Goal: Information Seeking & Learning: Learn about a topic

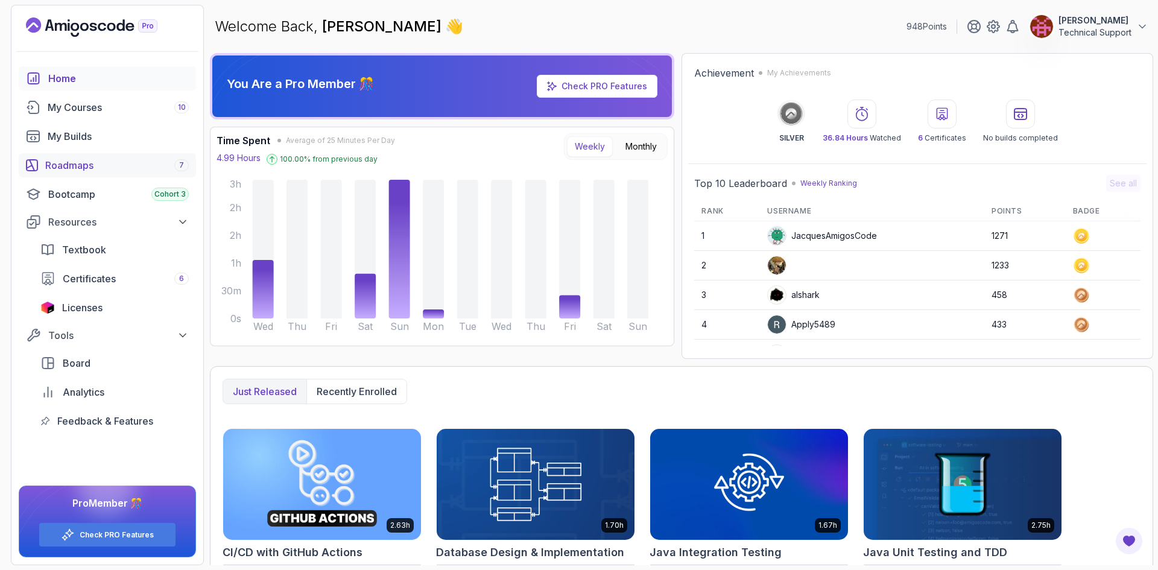
click at [89, 171] on div "Roadmaps 7" at bounding box center [117, 165] width 144 height 14
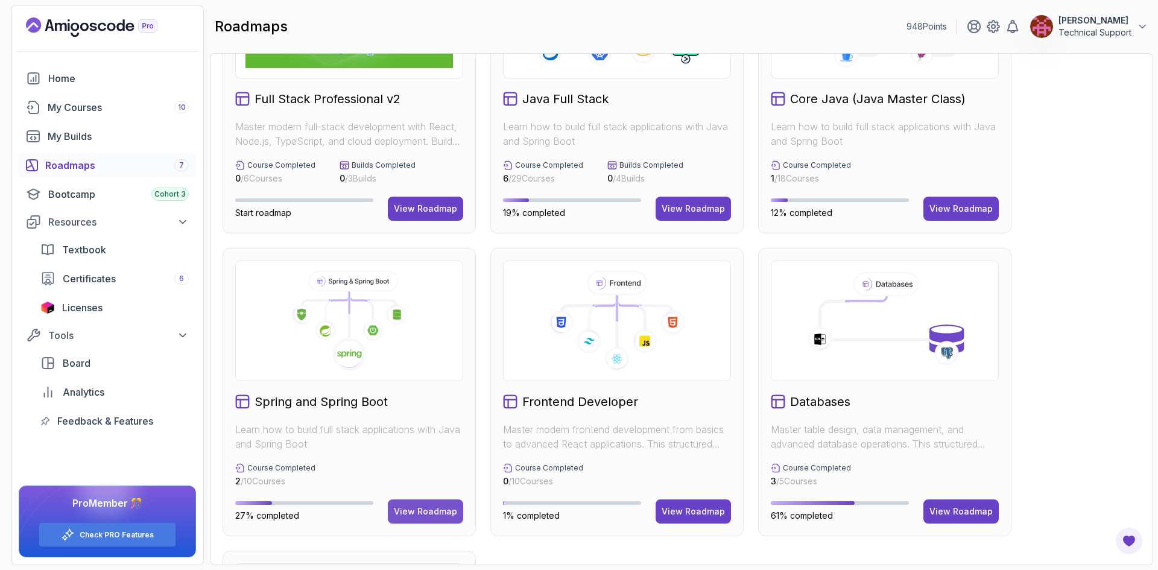
scroll to position [241, 0]
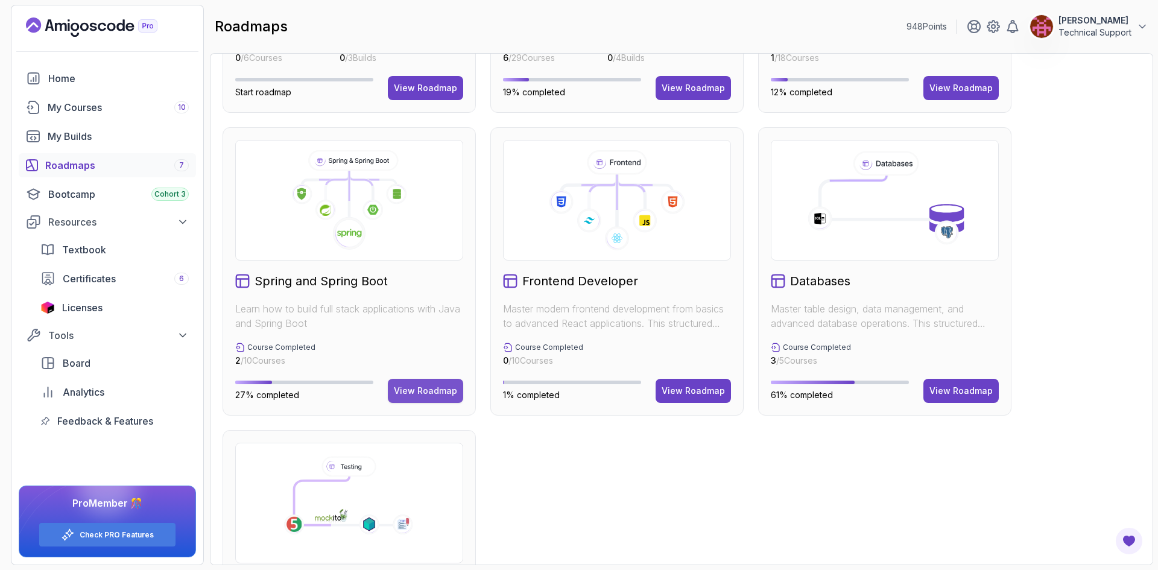
click at [439, 392] on div "View Roadmap" at bounding box center [425, 391] width 63 height 12
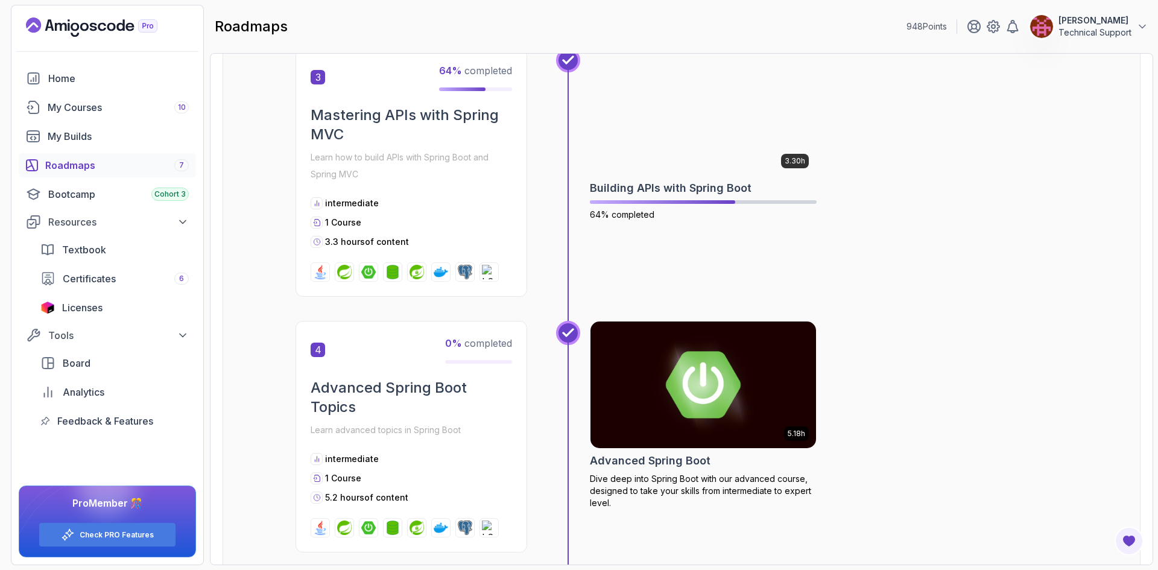
scroll to position [555, 0]
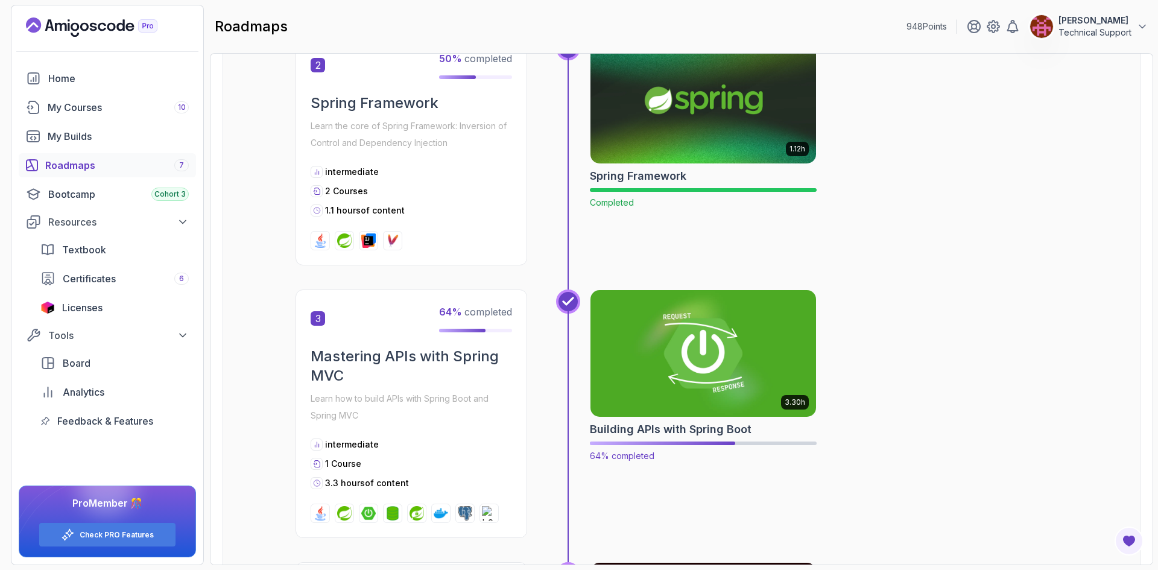
click at [748, 375] on img at bounding box center [703, 353] width 237 height 133
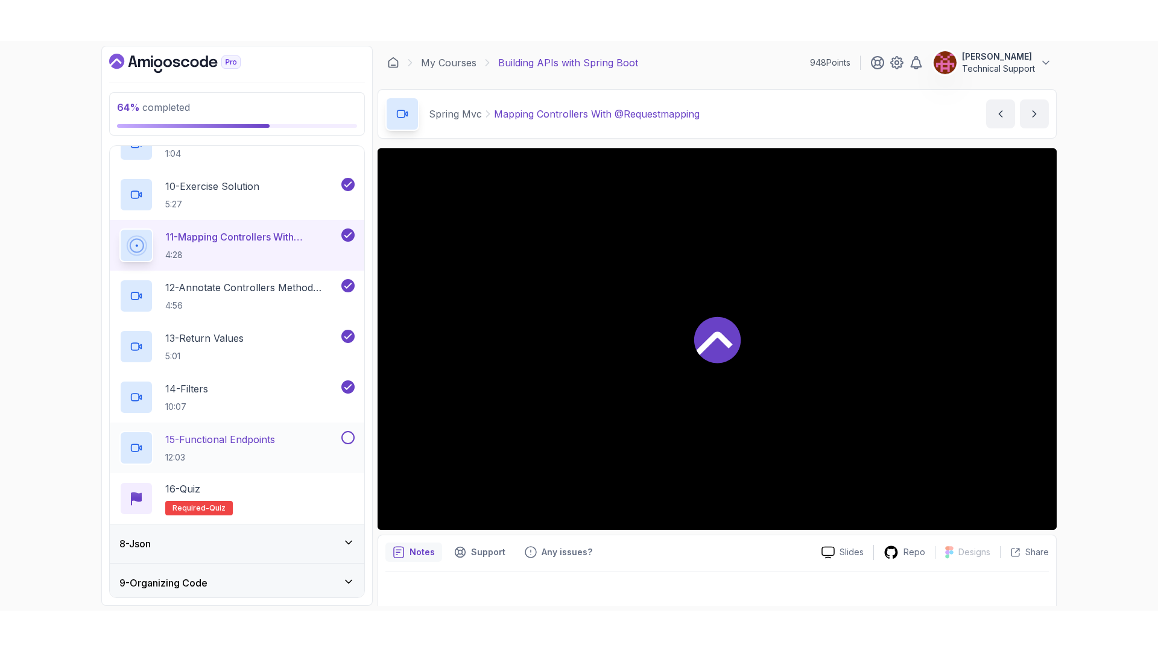
scroll to position [724, 0]
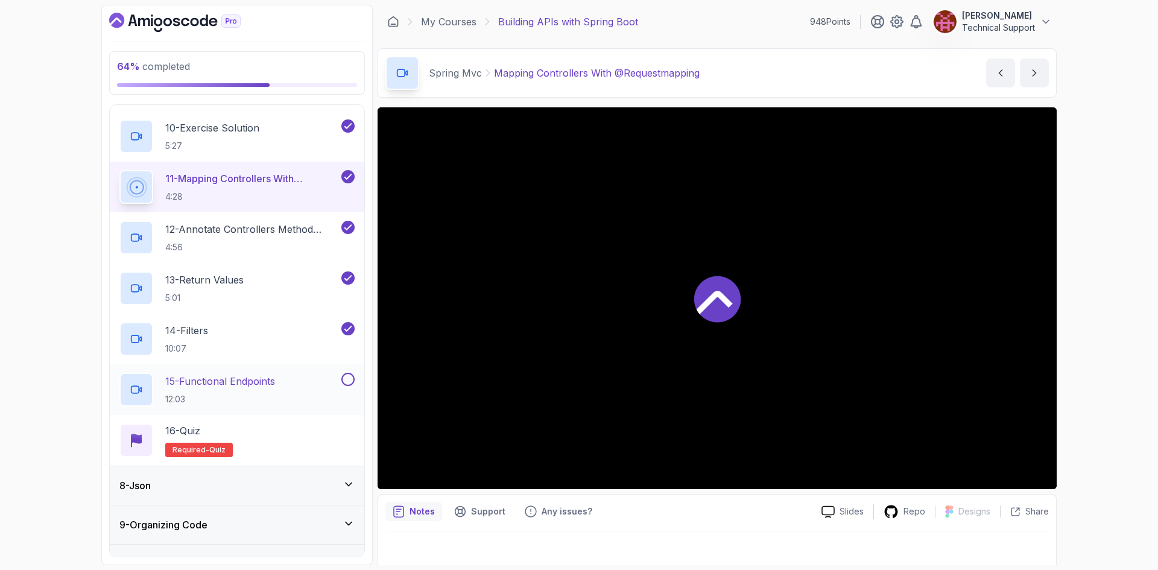
click at [275, 385] on p "15 - Functional Endpoints" at bounding box center [220, 381] width 110 height 14
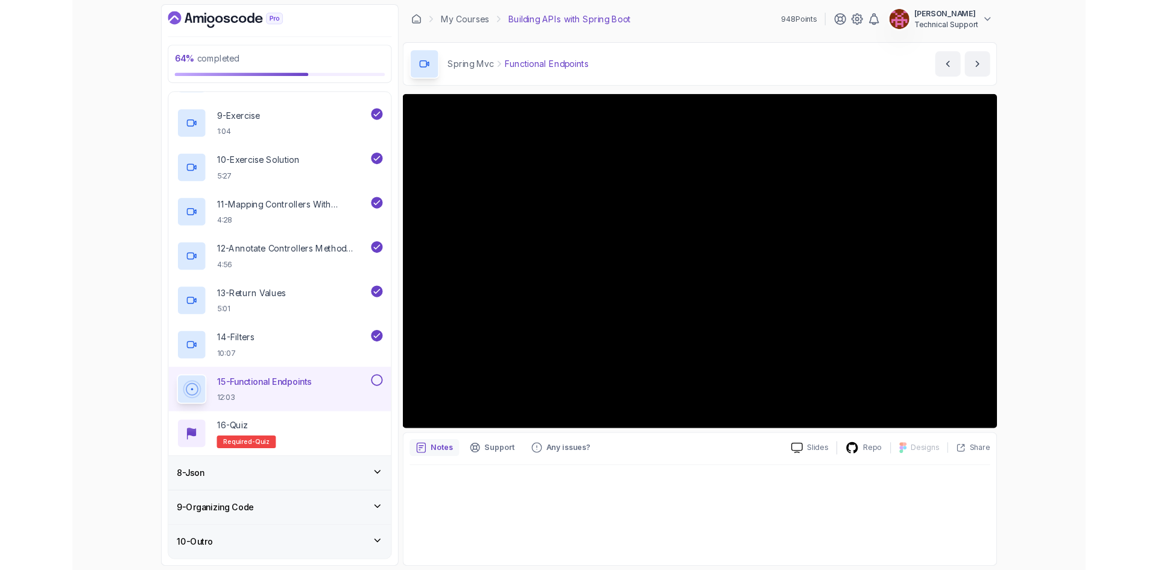
scroll to position [724, 0]
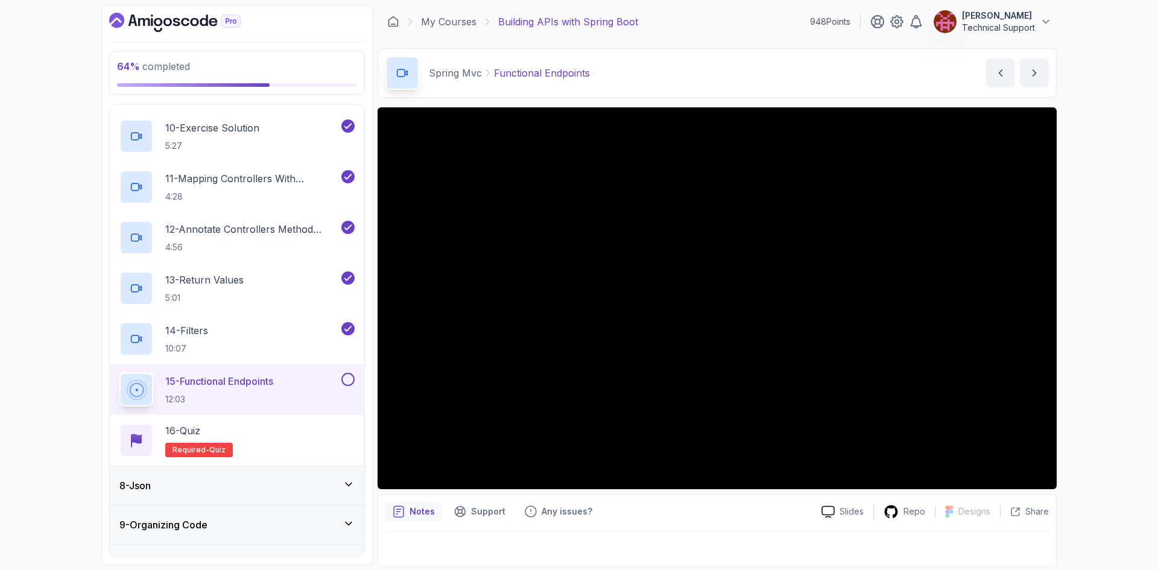
click at [1110, 371] on div "64 % completed 1 - Intro 2 - Api Crash Course 3 - Up And Running With Spring Bo…" at bounding box center [579, 285] width 1158 height 570
click at [1088, 333] on div "64 % completed 1 - Intro 2 - Api Crash Course 3 - Up And Running With Spring Bo…" at bounding box center [579, 285] width 1158 height 570
click at [1087, 330] on div "64 % completed 1 - Intro 2 - Api Crash Course 3 - Up And Running With Spring Bo…" at bounding box center [579, 285] width 1158 height 570
click at [1109, 372] on div "64 % completed 1 - Intro 2 - Api Crash Course 3 - Up And Running With Spring Bo…" at bounding box center [579, 285] width 1158 height 570
drag, startPoint x: 1085, startPoint y: 372, endPoint x: 1113, endPoint y: 404, distance: 42.3
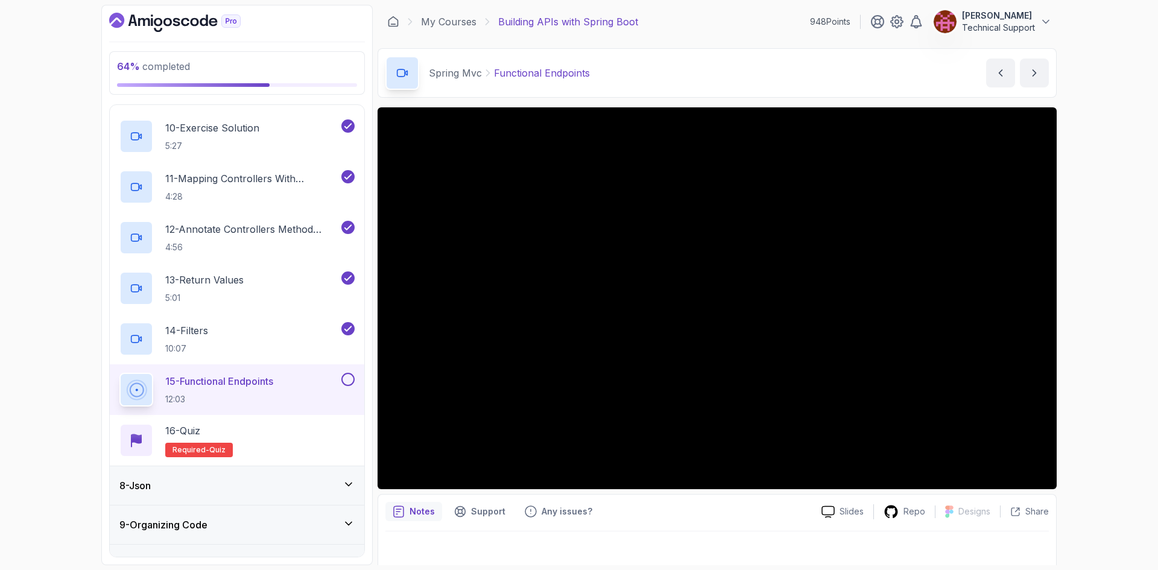
click at [1113, 404] on div "64 % completed 1 - Intro 2 - Api Crash Course 3 - Up And Running With Spring Bo…" at bounding box center [579, 285] width 1158 height 570
click at [1100, 353] on div "64 % completed 1 - Intro 2 - Api Crash Course 3 - Up And Running With Spring Bo…" at bounding box center [579, 285] width 1158 height 570
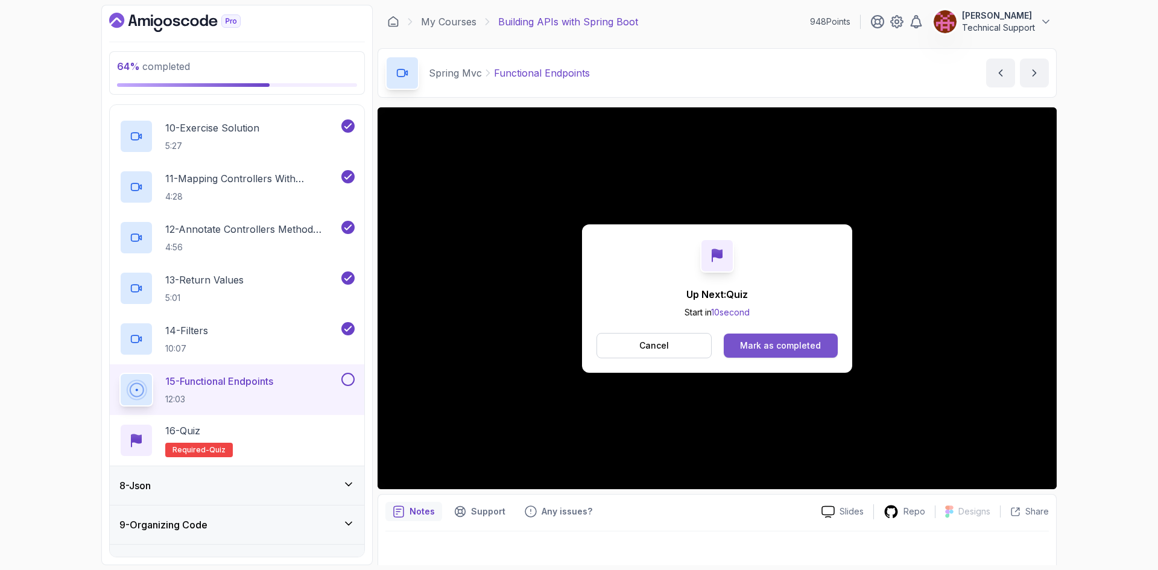
click at [819, 353] on button "Mark as completed" at bounding box center [781, 346] width 114 height 24
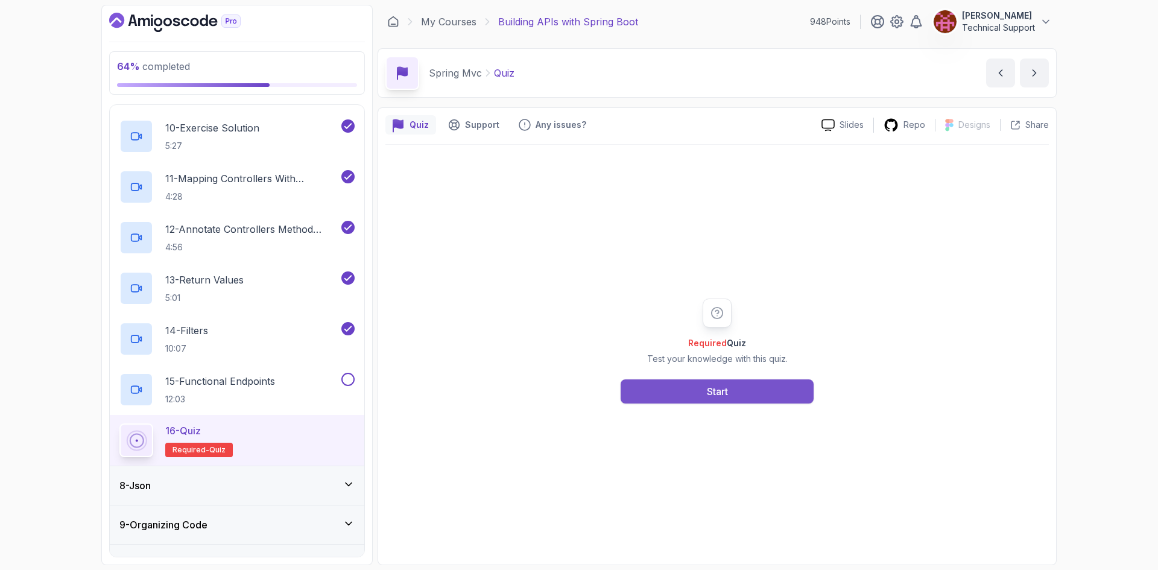
click at [763, 391] on button "Start" at bounding box center [717, 391] width 193 height 24
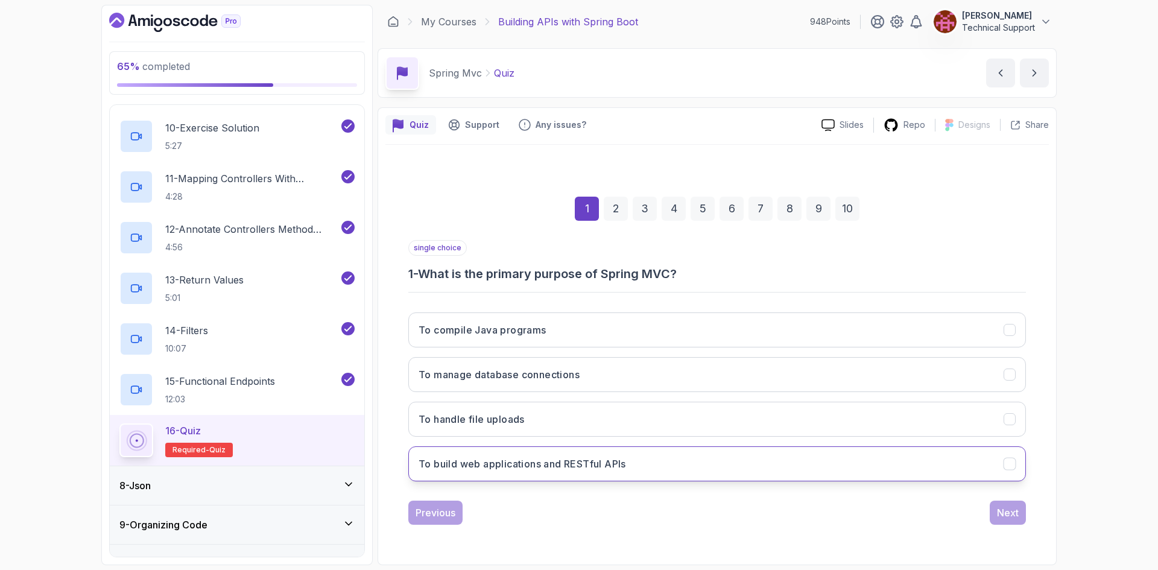
click at [586, 466] on h3 "To build web applications and RESTful APIs" at bounding box center [523, 464] width 208 height 14
click at [1001, 513] on div "Next" at bounding box center [1008, 513] width 22 height 14
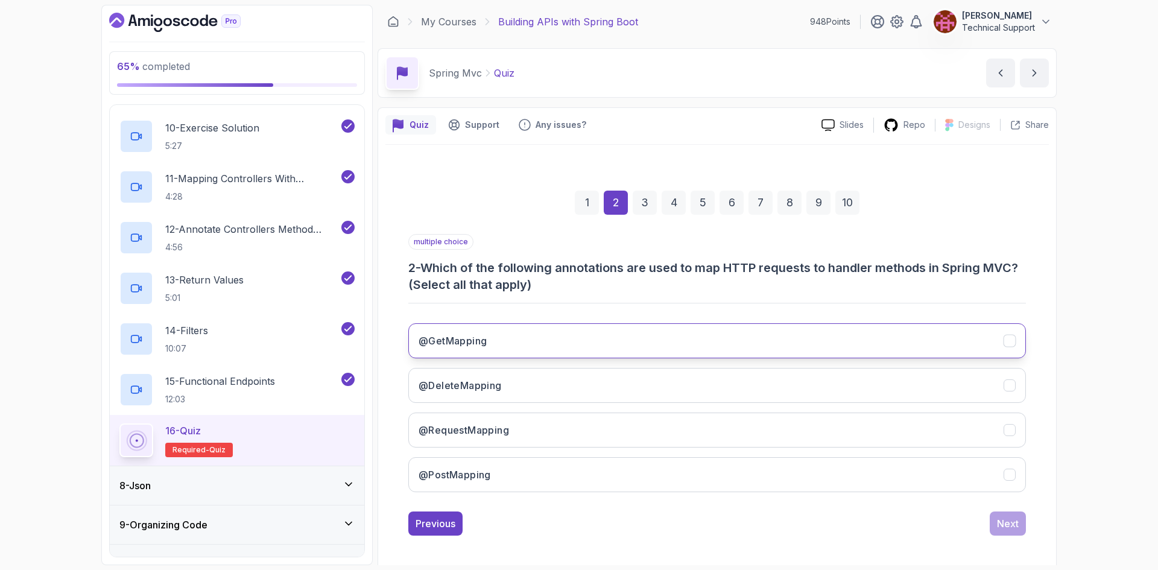
scroll to position [5, 0]
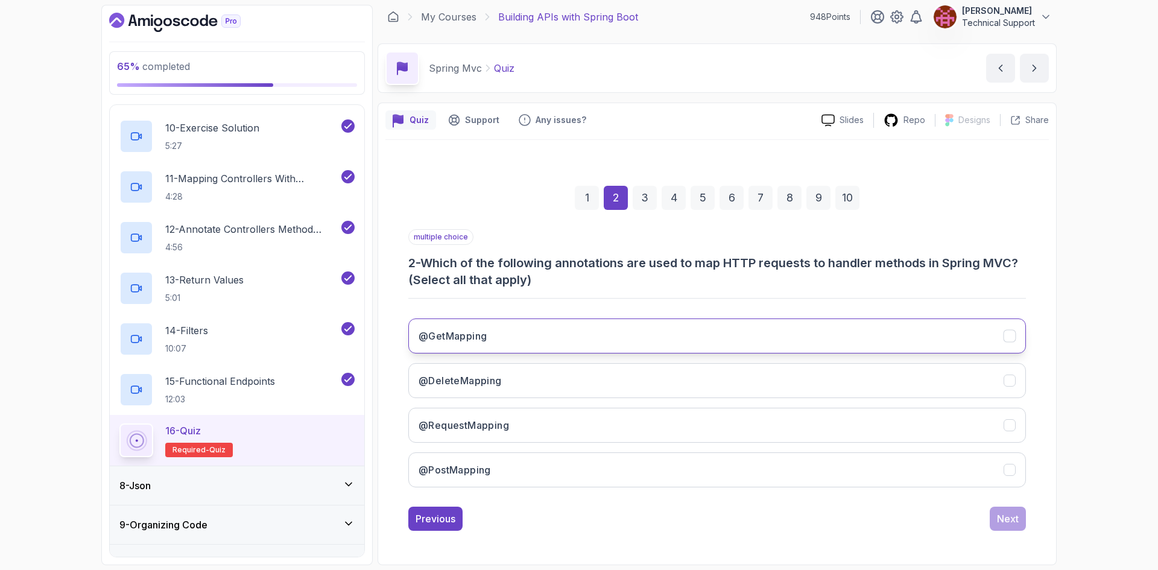
click at [518, 337] on button "@GetMapping" at bounding box center [717, 336] width 618 height 35
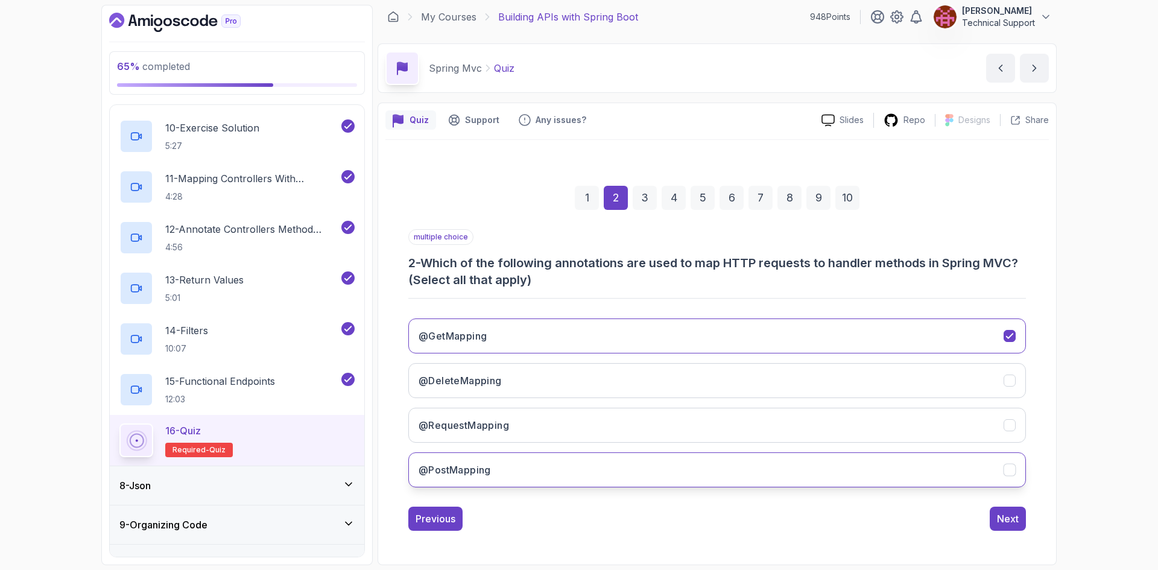
click at [515, 473] on button "@PostMapping" at bounding box center [717, 469] width 618 height 35
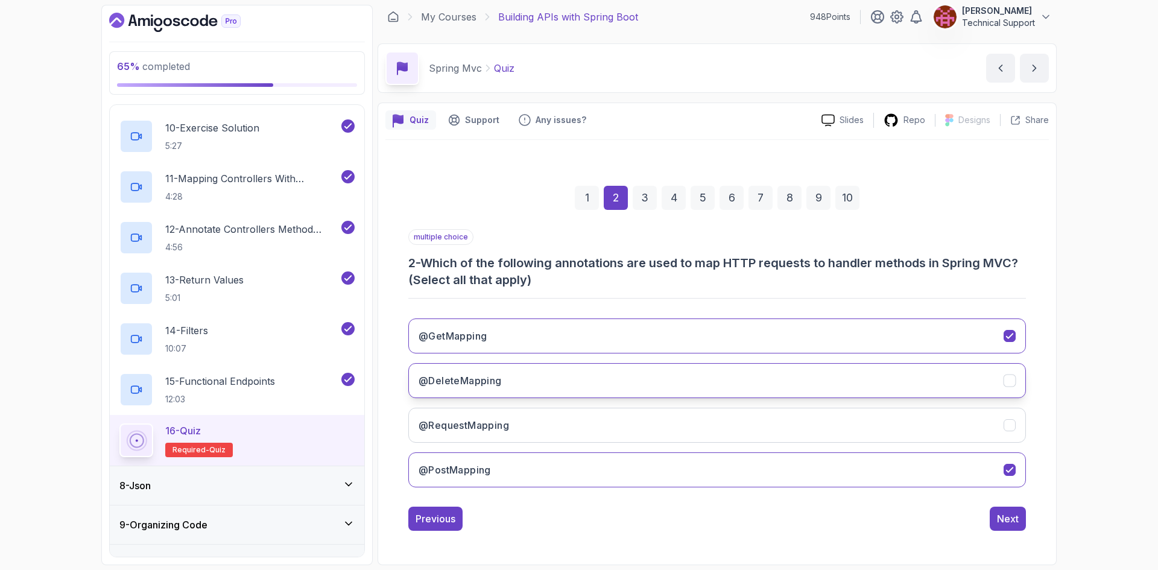
click at [503, 394] on button "@DeleteMapping" at bounding box center [717, 380] width 618 height 35
click at [1003, 529] on button "Next" at bounding box center [1008, 519] width 36 height 24
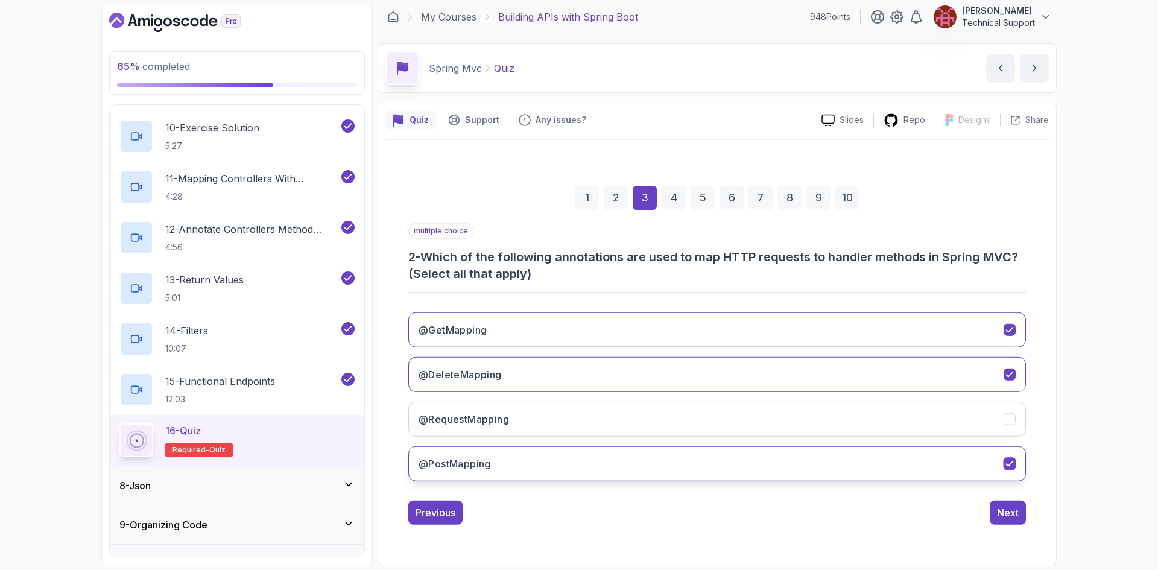
scroll to position [0, 0]
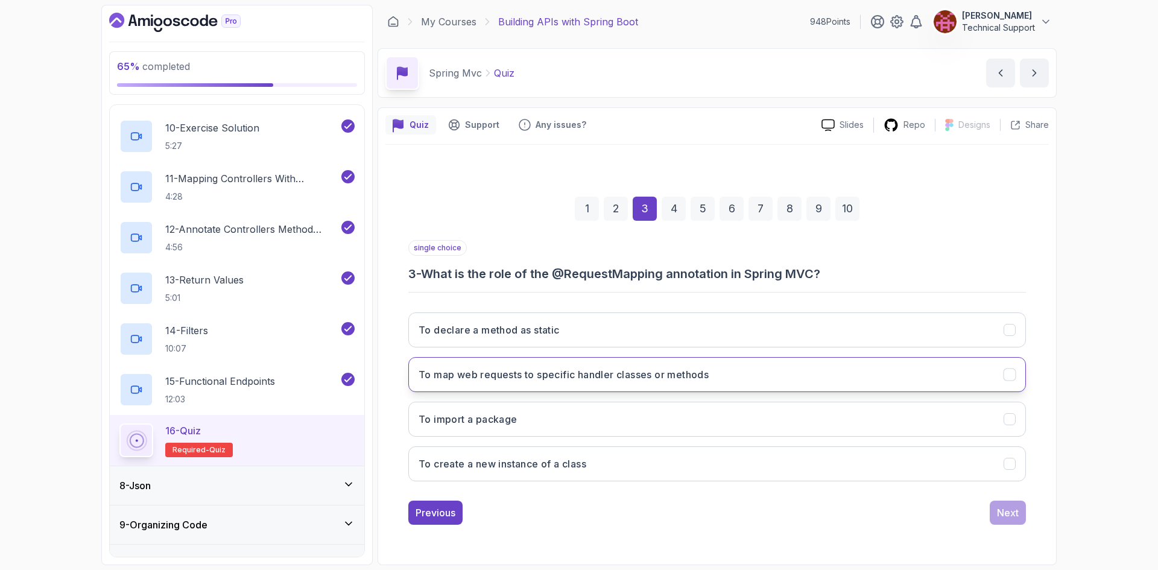
click at [620, 385] on button "To map web requests to specific handler classes or methods" at bounding box center [717, 374] width 618 height 35
click at [1001, 519] on div "Next" at bounding box center [1008, 513] width 22 height 14
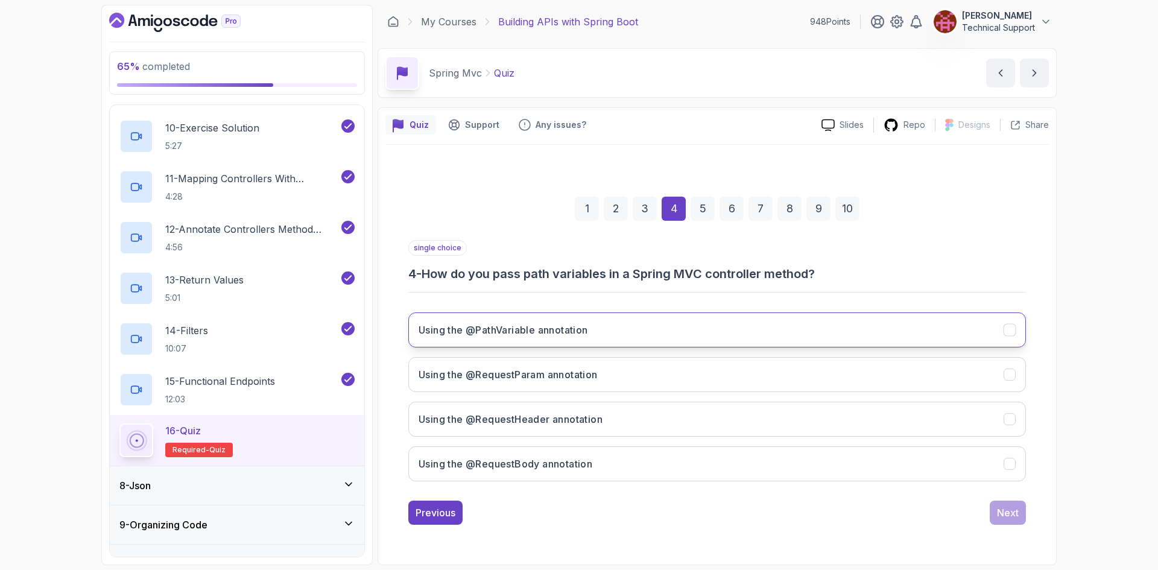
click at [530, 338] on button "Using the @PathVariable annotation" at bounding box center [717, 329] width 618 height 35
click at [1009, 516] on div "Next" at bounding box center [1008, 513] width 22 height 14
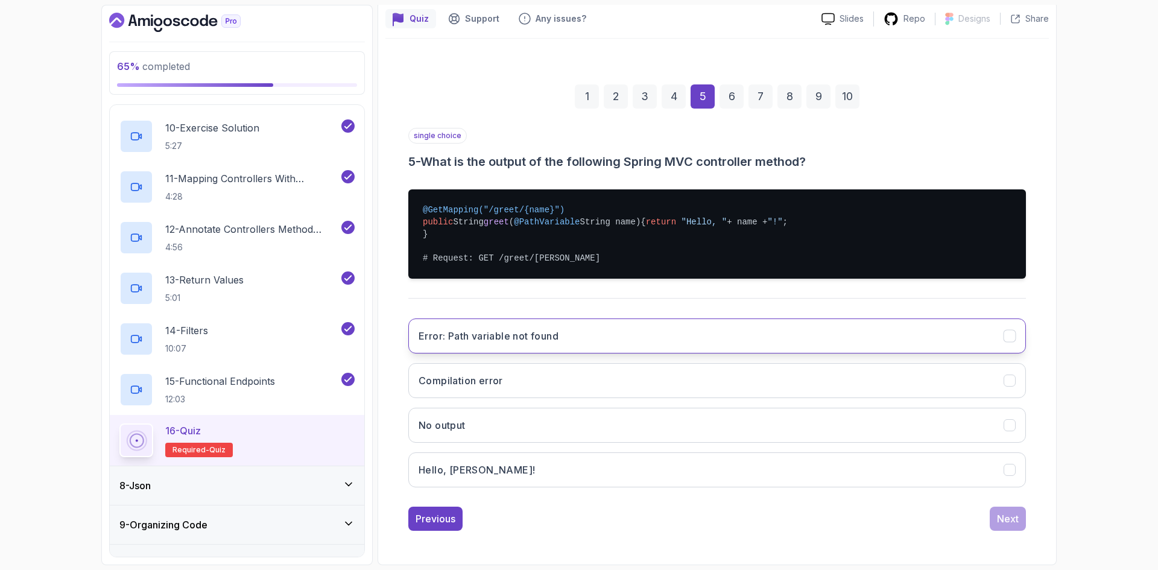
scroll to position [118, 0]
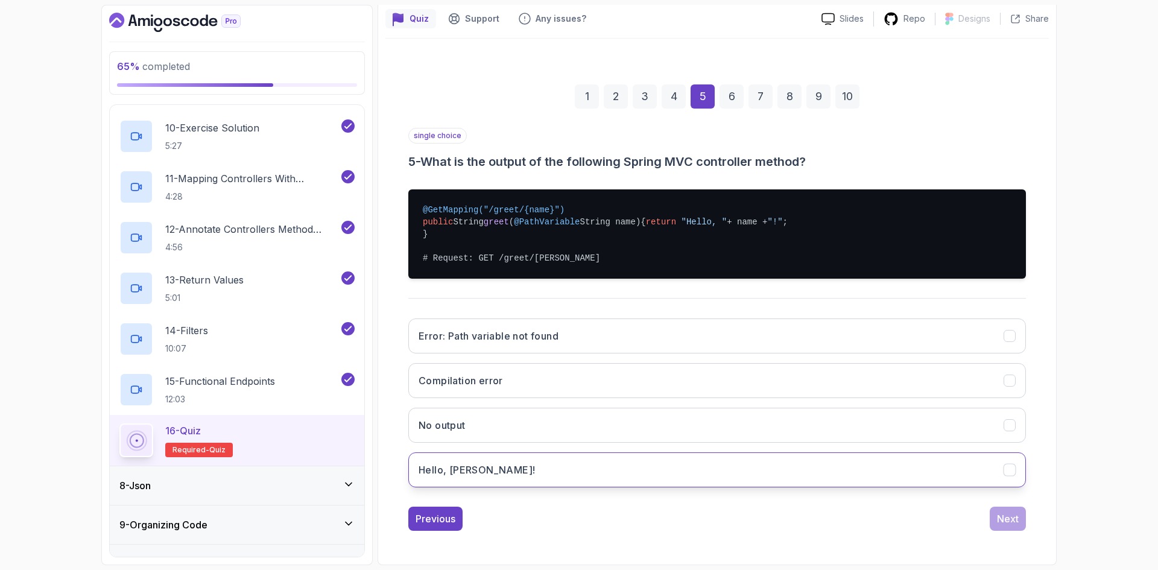
click at [518, 462] on button "Hello, [PERSON_NAME]!" at bounding box center [717, 469] width 618 height 35
click at [1014, 520] on div "Next" at bounding box center [1008, 519] width 22 height 14
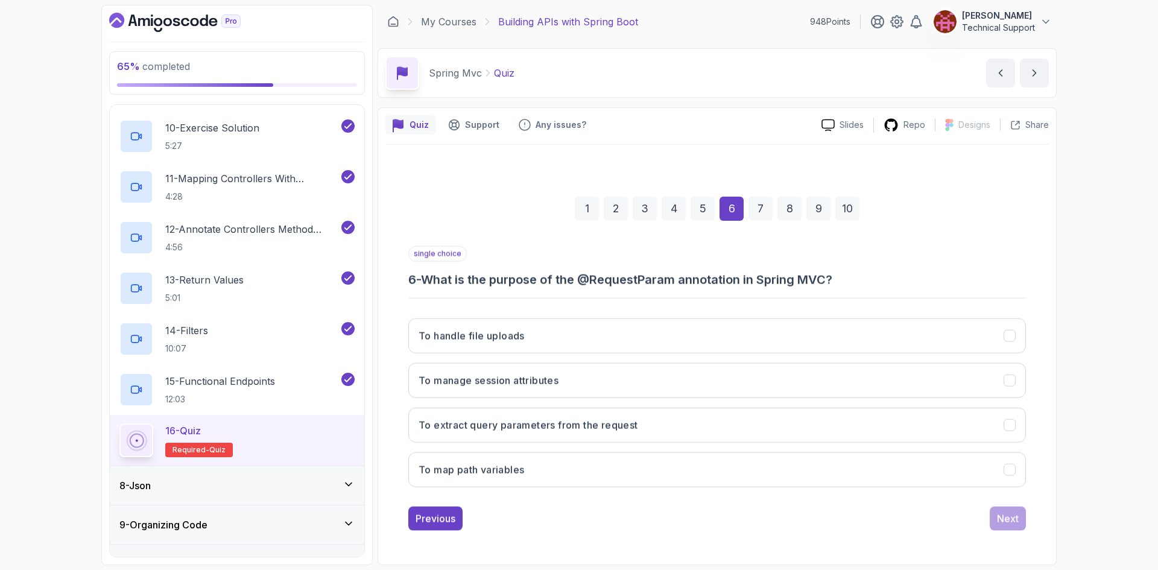
scroll to position [0, 0]
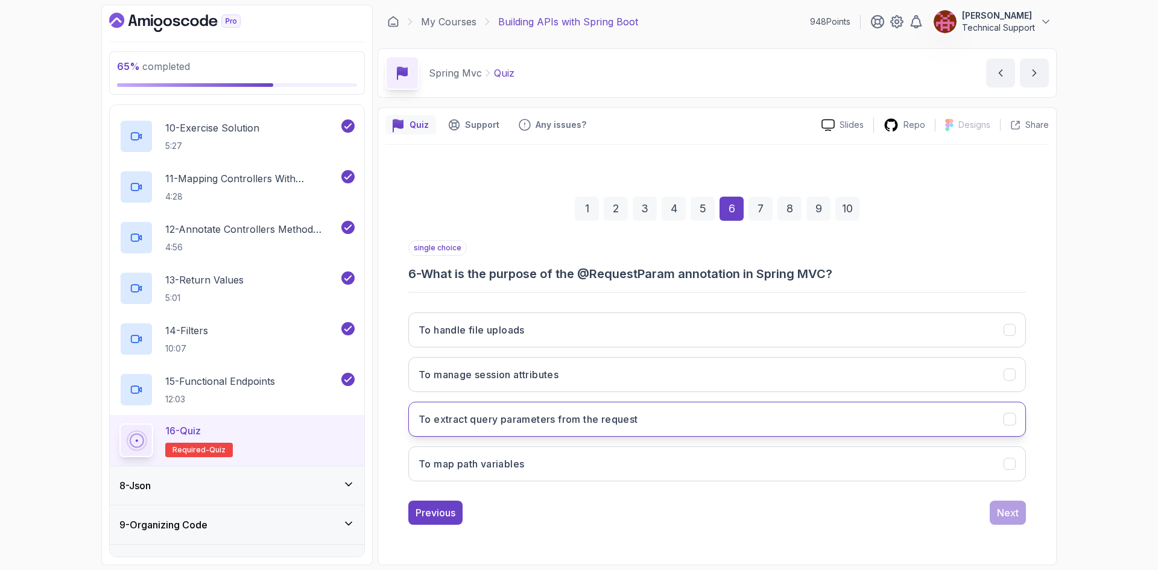
click at [645, 428] on button "To extract query parameters from the request" at bounding box center [717, 419] width 618 height 35
click at [1006, 514] on div "Next" at bounding box center [1008, 513] width 22 height 14
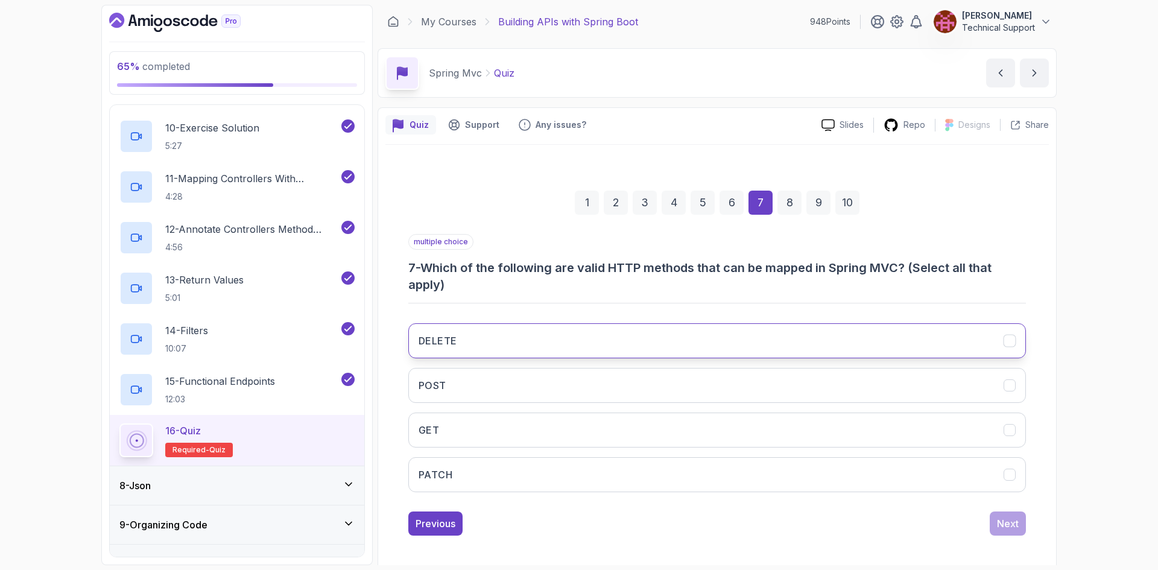
click at [575, 346] on button "DELETE" at bounding box center [717, 340] width 618 height 35
click at [540, 382] on button "POST" at bounding box center [717, 385] width 618 height 35
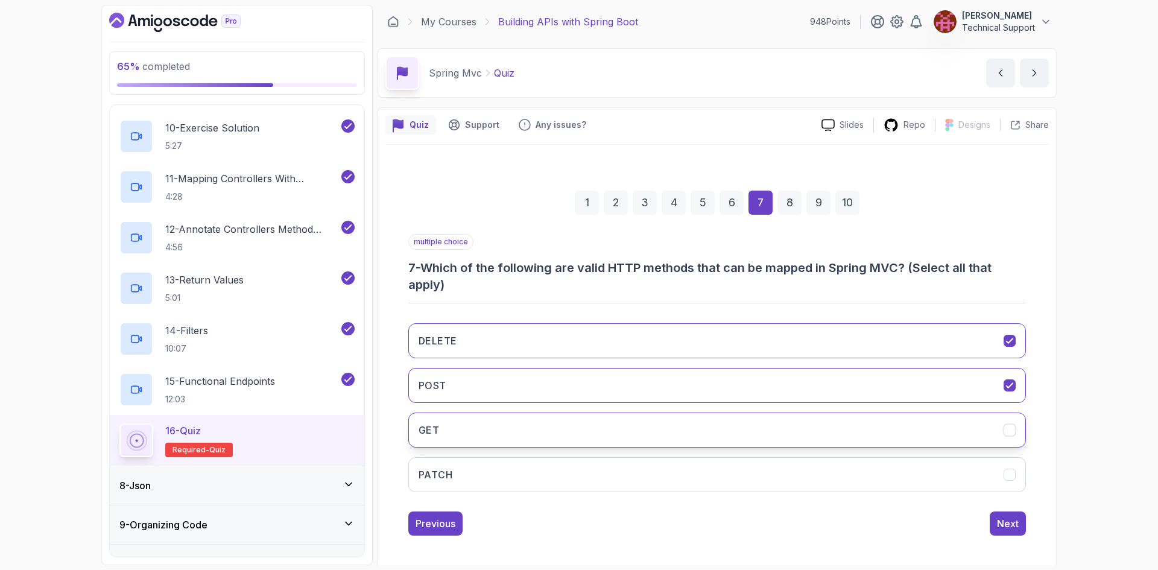
click at [534, 423] on button "GET" at bounding box center [717, 430] width 618 height 35
click at [900, 473] on button "PATCH" at bounding box center [717, 474] width 618 height 35
click at [1006, 528] on div "Next" at bounding box center [1008, 523] width 22 height 14
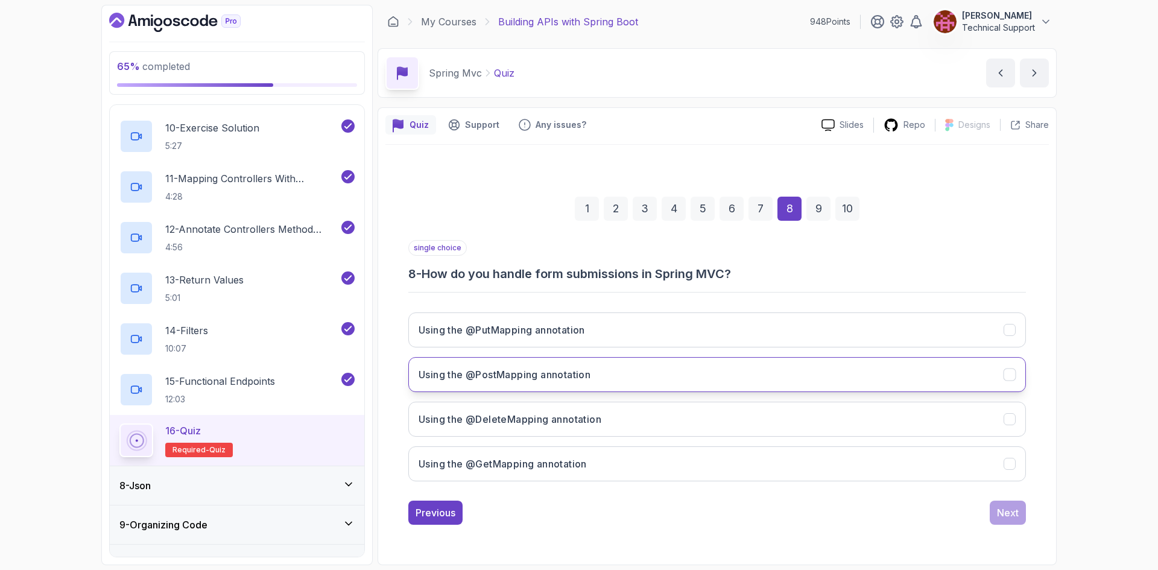
click at [561, 375] on h3 "Using the @PostMapping annotation" at bounding box center [505, 374] width 172 height 14
click at [619, 379] on button "Using the @PostMapping annotation" at bounding box center [717, 374] width 618 height 35
click at [1006, 512] on div "Next" at bounding box center [1008, 513] width 22 height 14
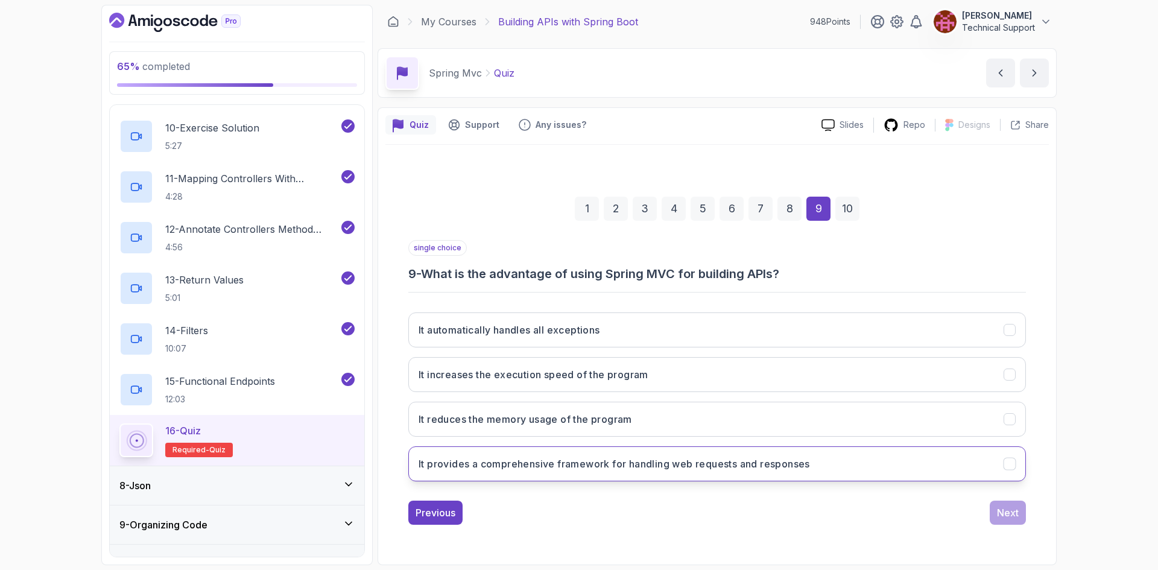
click at [743, 467] on h3 "It provides a comprehensive framework for handling web requests and responses" at bounding box center [614, 464] width 391 height 14
click at [1005, 521] on button "Next" at bounding box center [1008, 513] width 36 height 24
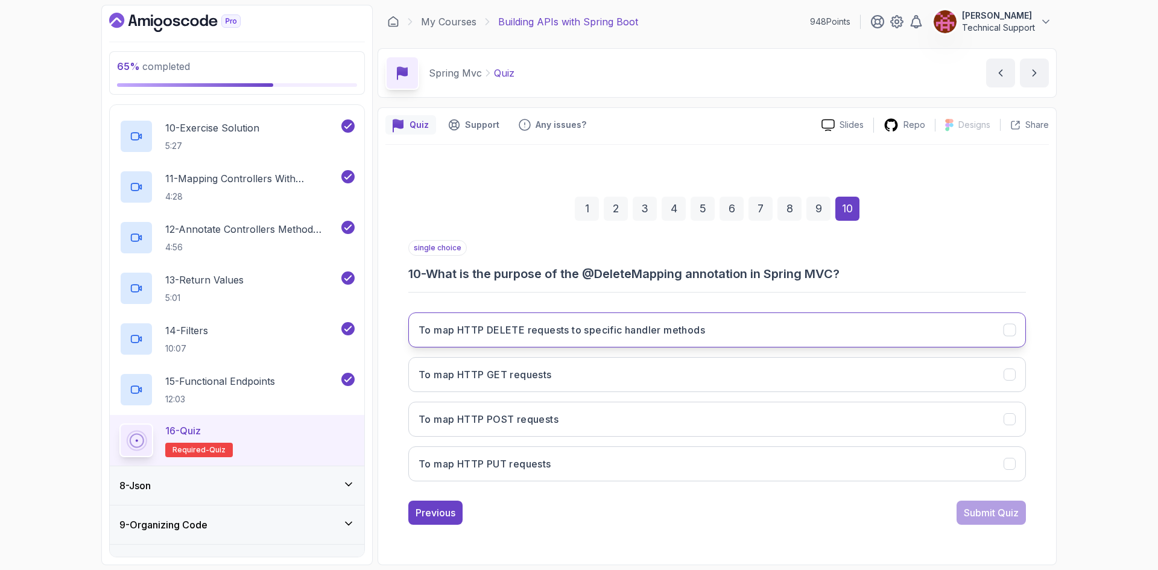
click at [661, 336] on h3 "To map HTTP DELETE requests to specific handler methods" at bounding box center [562, 330] width 287 height 14
click at [993, 522] on button "Submit Quiz" at bounding box center [991, 513] width 69 height 24
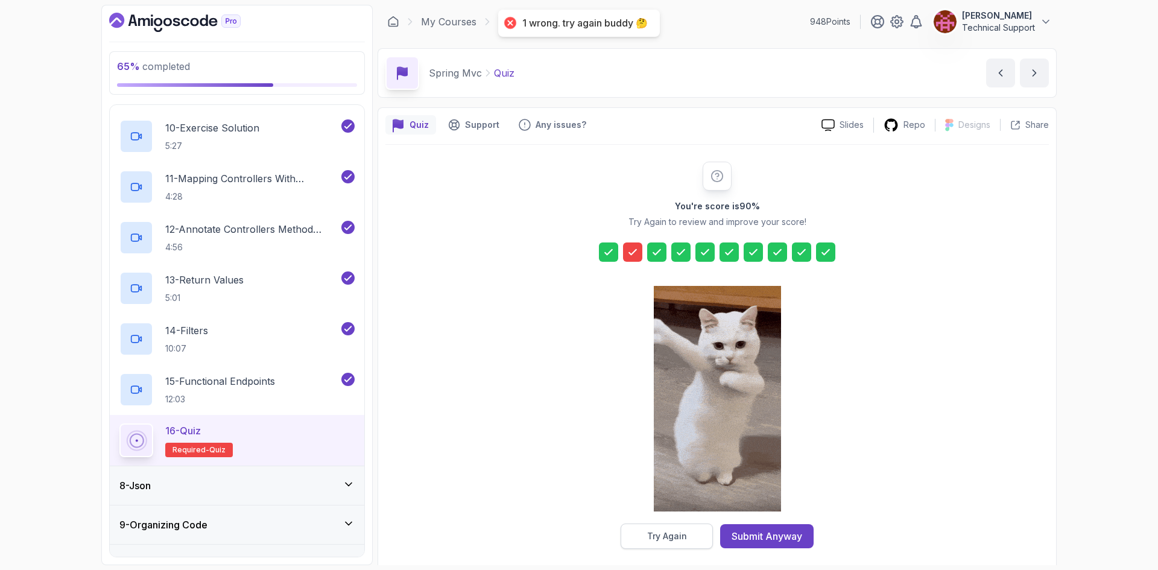
click at [696, 529] on button "Try Again" at bounding box center [667, 536] width 92 height 25
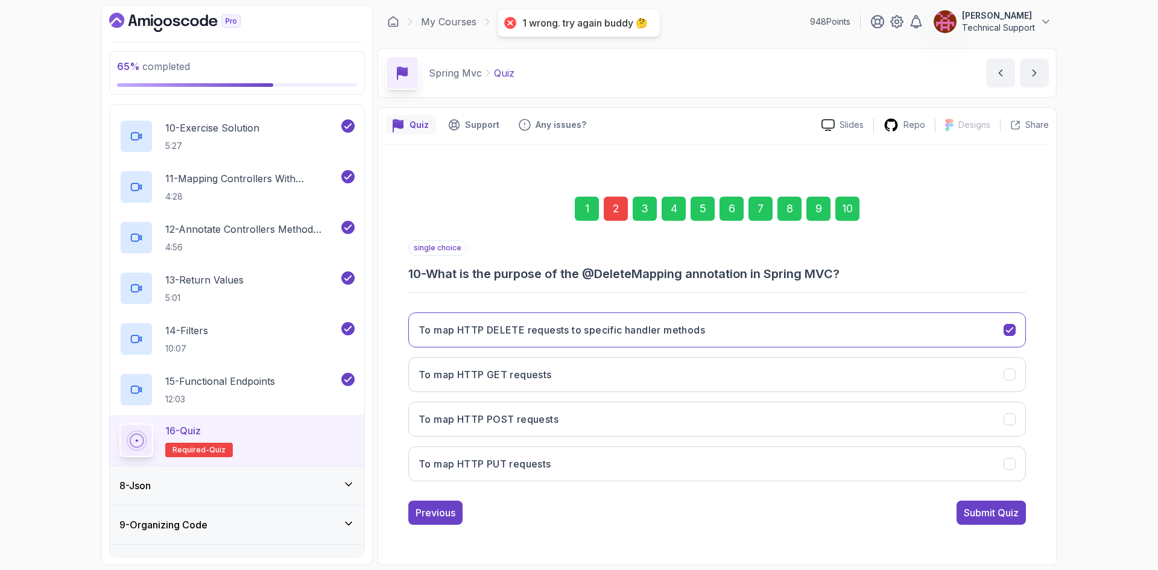
click at [620, 206] on div "2" at bounding box center [616, 209] width 24 height 24
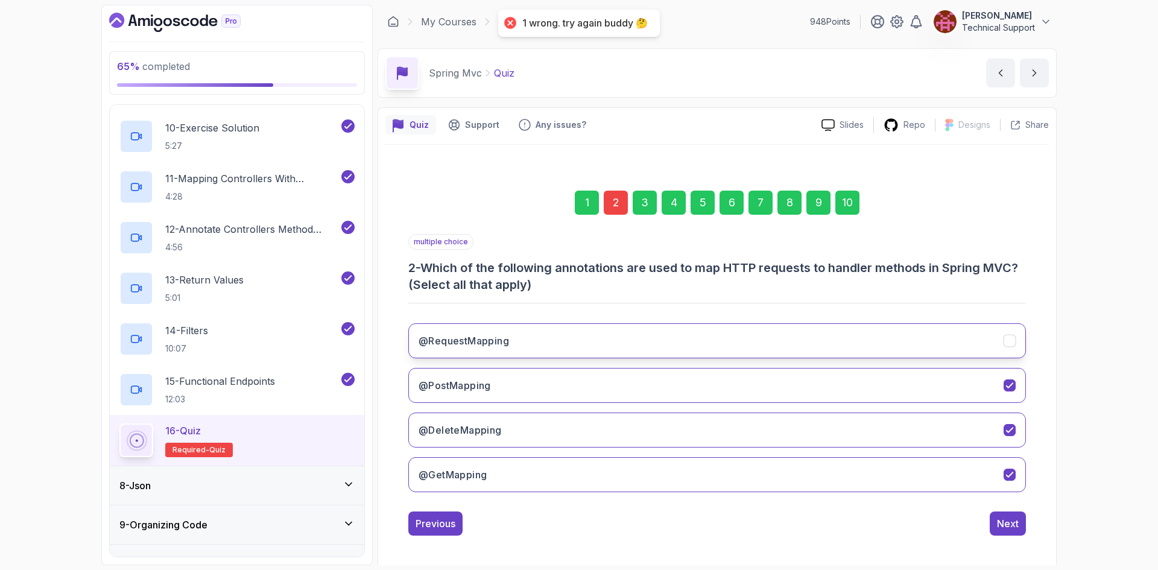
click at [590, 350] on button "@RequestMapping" at bounding box center [717, 340] width 618 height 35
click at [1008, 531] on button "Next" at bounding box center [1008, 524] width 36 height 24
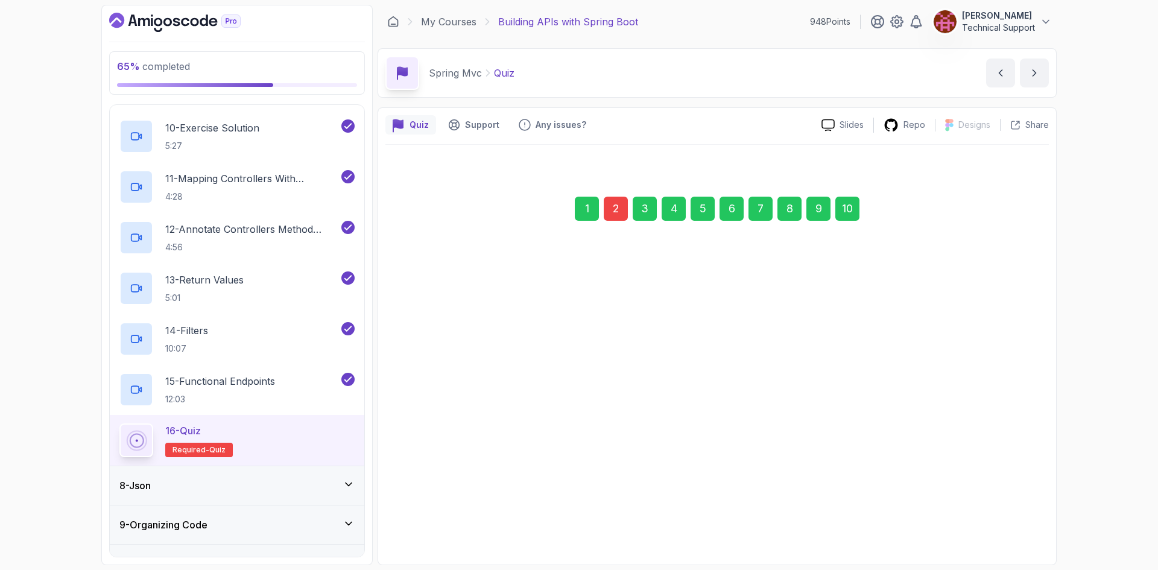
drag, startPoint x: 849, startPoint y: 209, endPoint x: 844, endPoint y: 220, distance: 11.9
click at [848, 209] on div "10" at bounding box center [847, 209] width 24 height 24
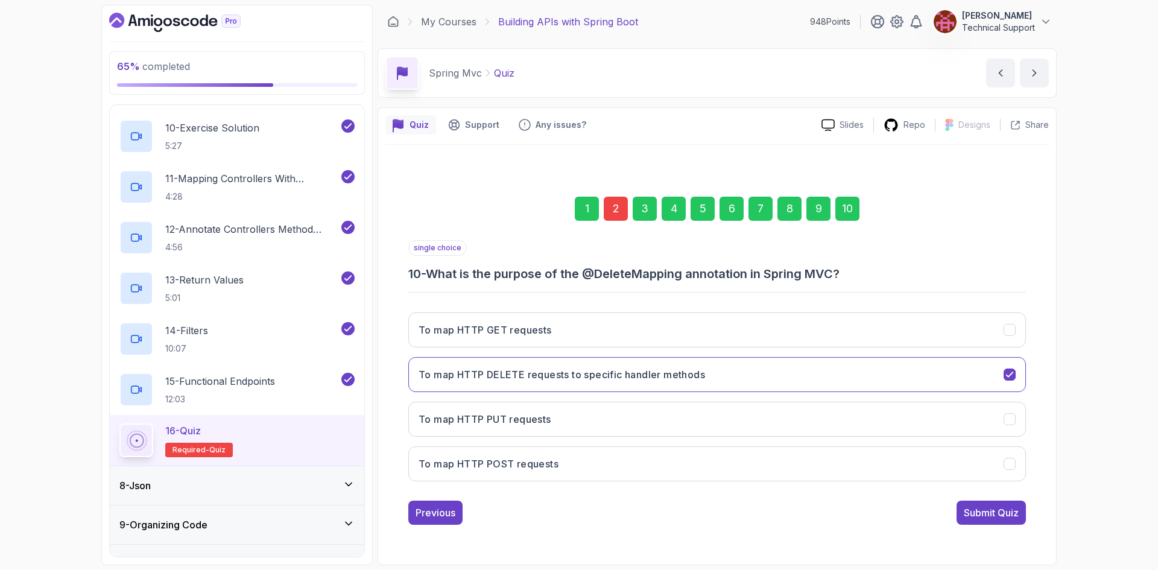
click at [957, 509] on button "Submit Quiz" at bounding box center [991, 513] width 69 height 24
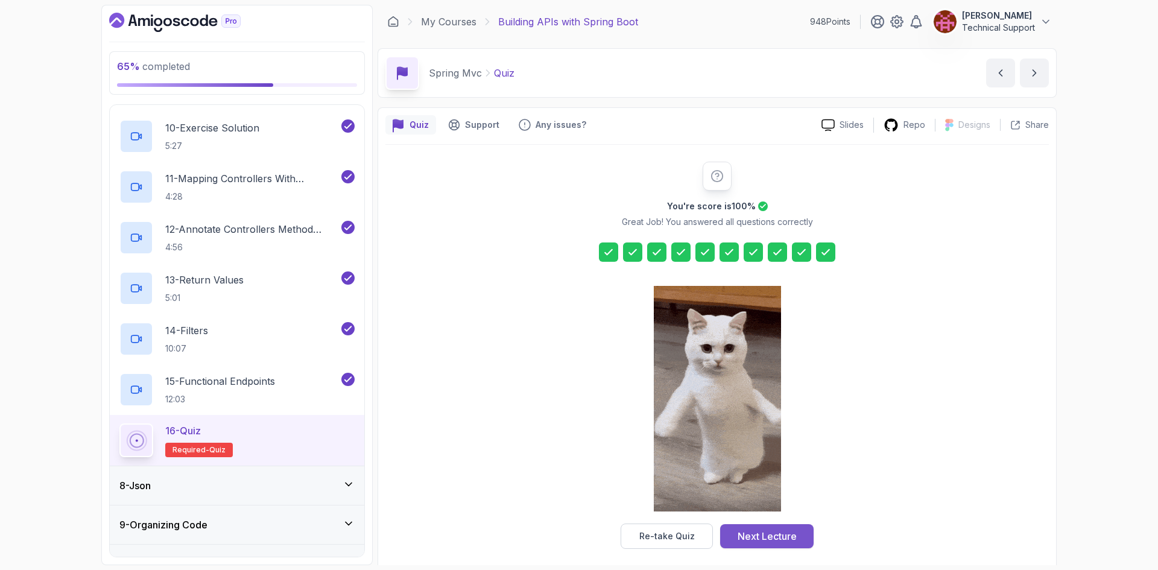
click at [765, 534] on div "Next Lecture" at bounding box center [767, 536] width 59 height 14
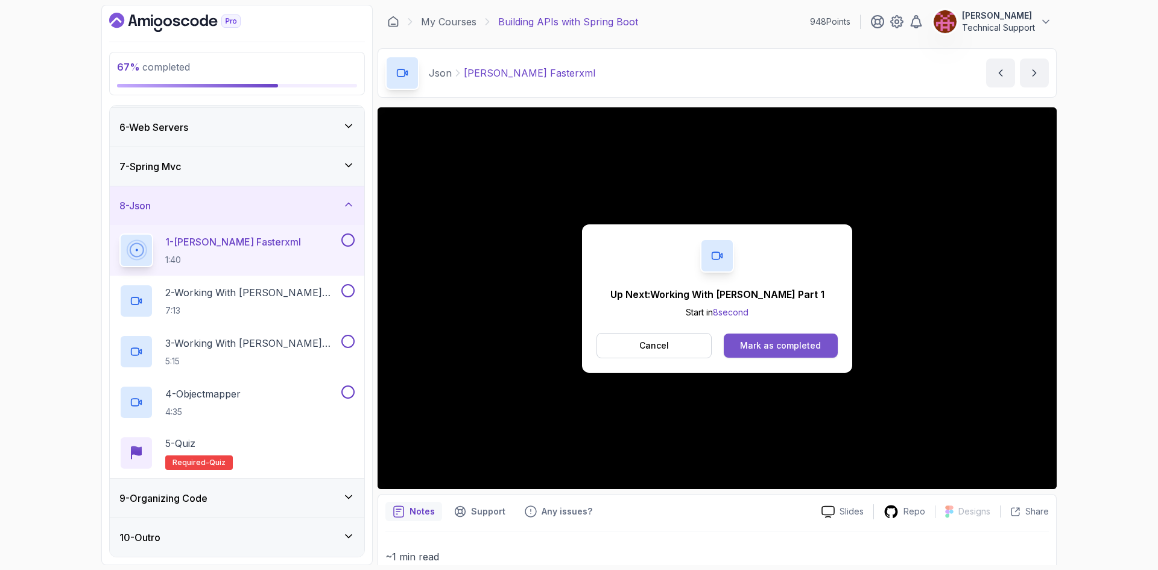
click at [808, 351] on div "Mark as completed" at bounding box center [780, 346] width 81 height 12
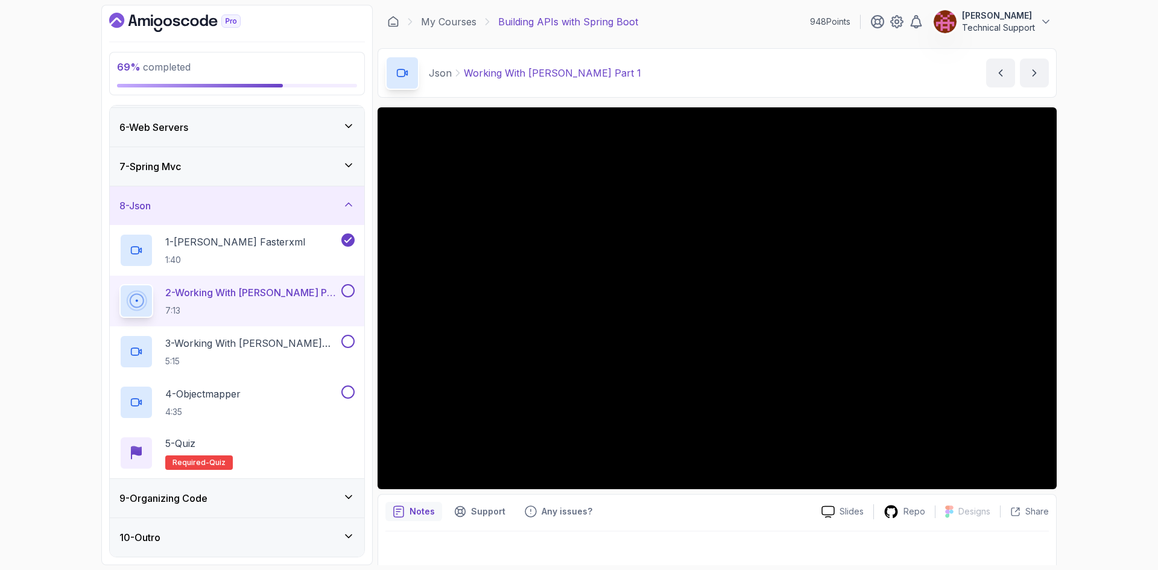
click at [289, 504] on div "9 - Organizing Code" at bounding box center [236, 498] width 235 height 14
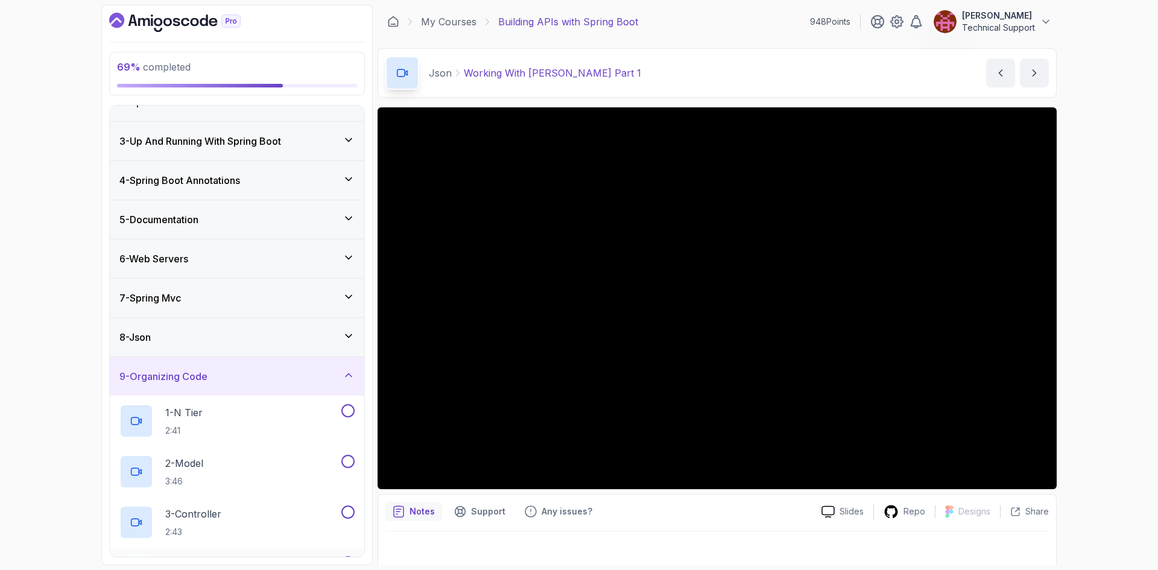
scroll to position [60, 0]
click at [279, 391] on div "9 - Organizing Code" at bounding box center [237, 378] width 255 height 39
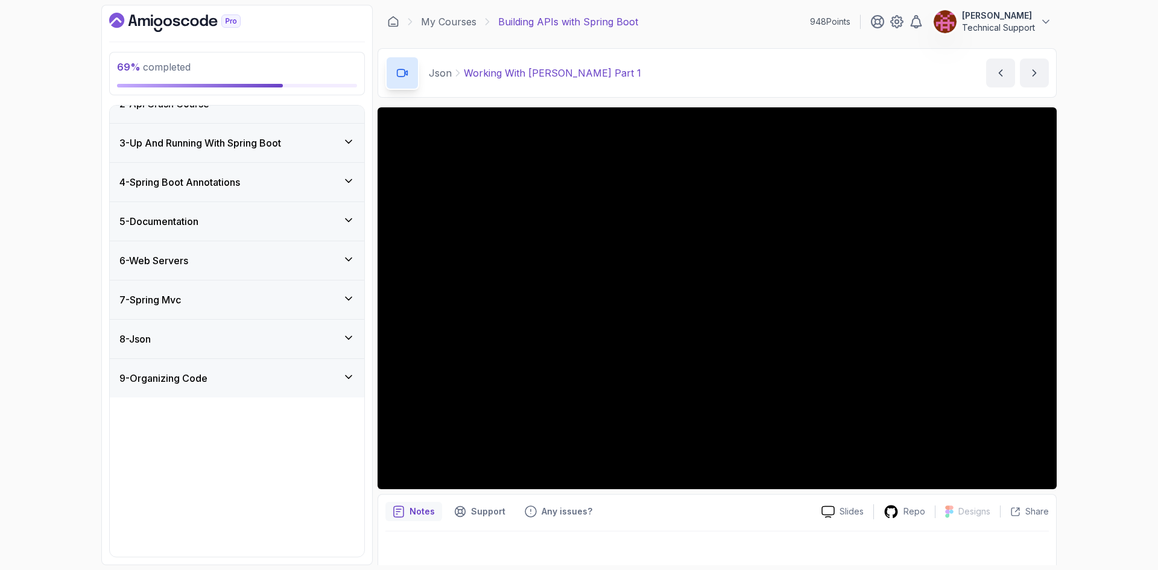
scroll to position [0, 0]
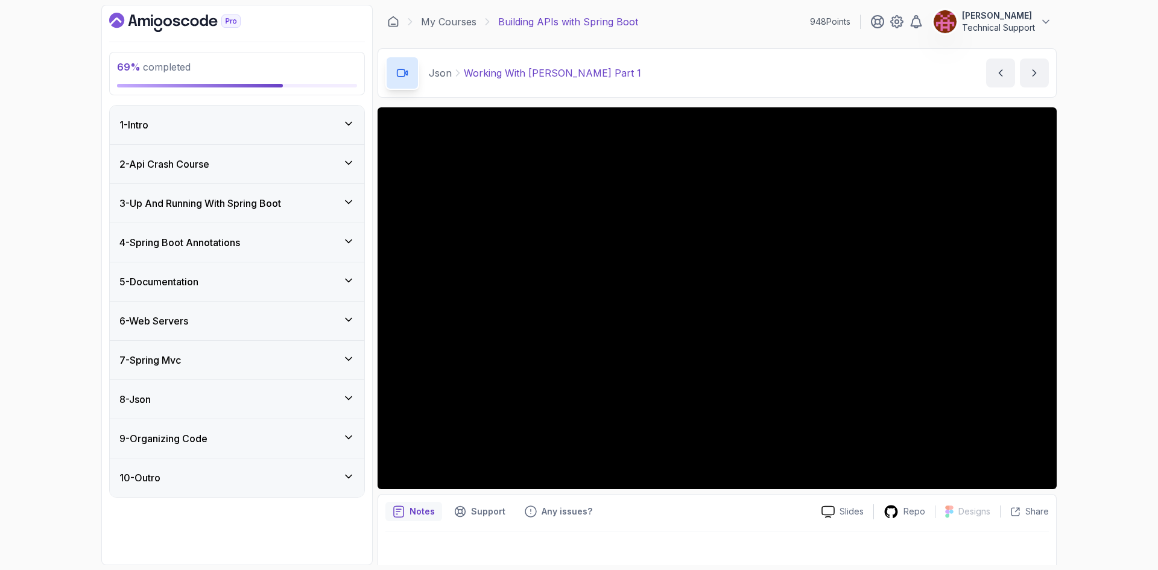
click at [1104, 392] on div "69 % completed 1 - Intro 2 - Api Crash Course 3 - Up And Running With Spring Bo…" at bounding box center [579, 285] width 1158 height 570
click at [1141, 319] on div "69 % completed 1 - Intro 2 - Api Crash Course 3 - Up And Running With Spring Bo…" at bounding box center [579, 285] width 1158 height 570
click at [1082, 297] on div "69 % completed 1 - Intro 2 - Api Crash Course 3 - Up And Running With Spring Bo…" at bounding box center [579, 285] width 1158 height 570
click at [1081, 305] on div "69 % completed 1 - Intro 2 - Api Crash Course 3 - Up And Running With Spring Bo…" at bounding box center [579, 285] width 1158 height 570
click at [1114, 325] on div "69 % completed 1 - Intro 2 - Api Crash Course 3 - Up And Running With Spring Bo…" at bounding box center [579, 285] width 1158 height 570
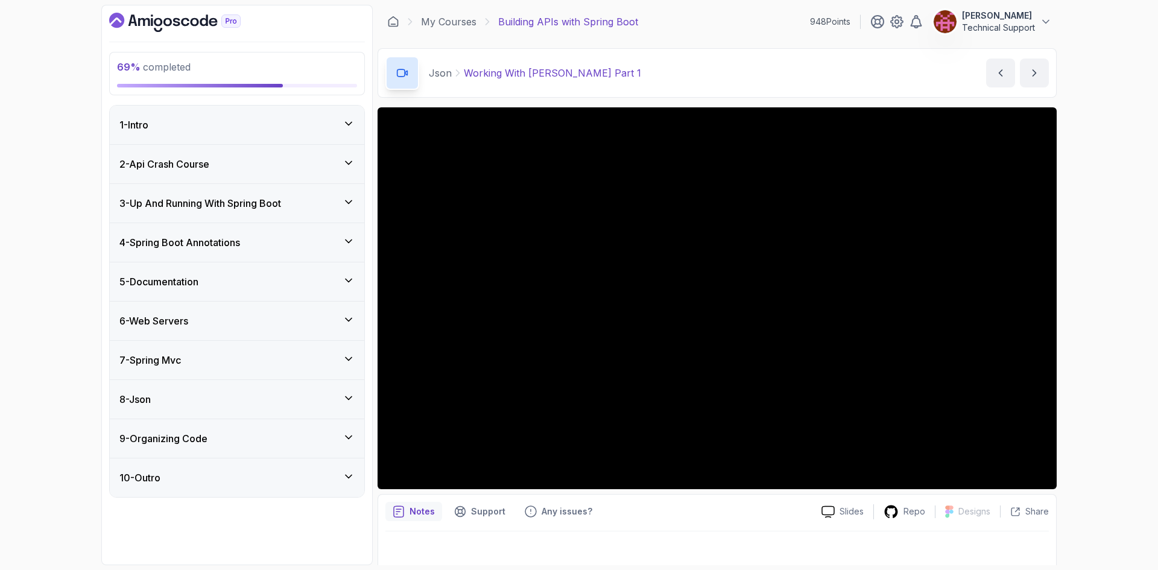
click at [1077, 328] on div "69 % completed 1 - Intro 2 - Api Crash Course 3 - Up And Running With Spring Bo…" at bounding box center [579, 285] width 1158 height 570
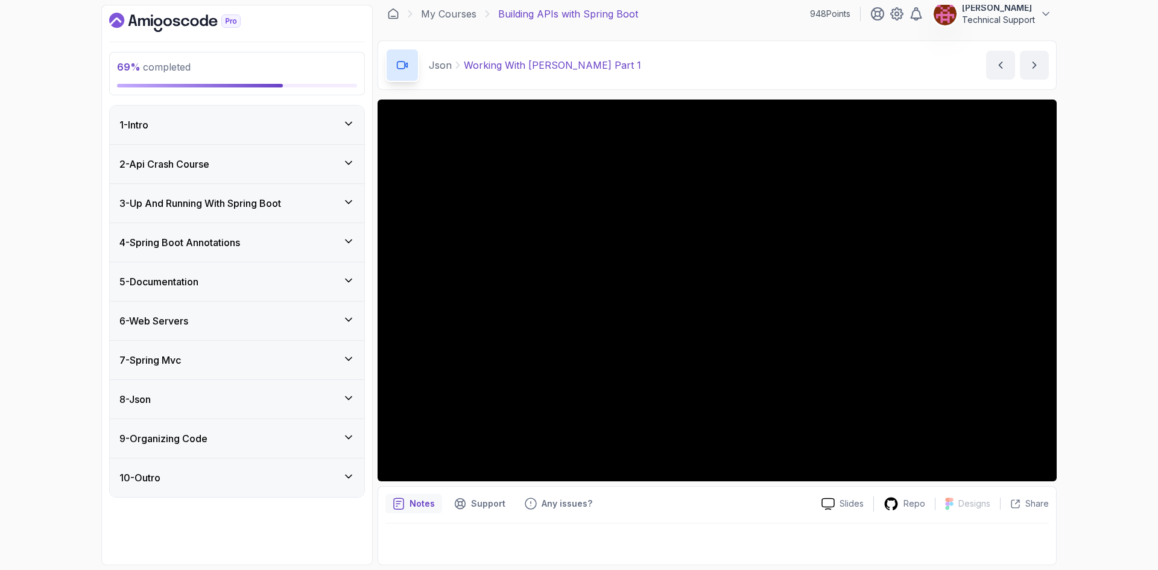
click at [181, 404] on div "8 - Json" at bounding box center [236, 399] width 235 height 14
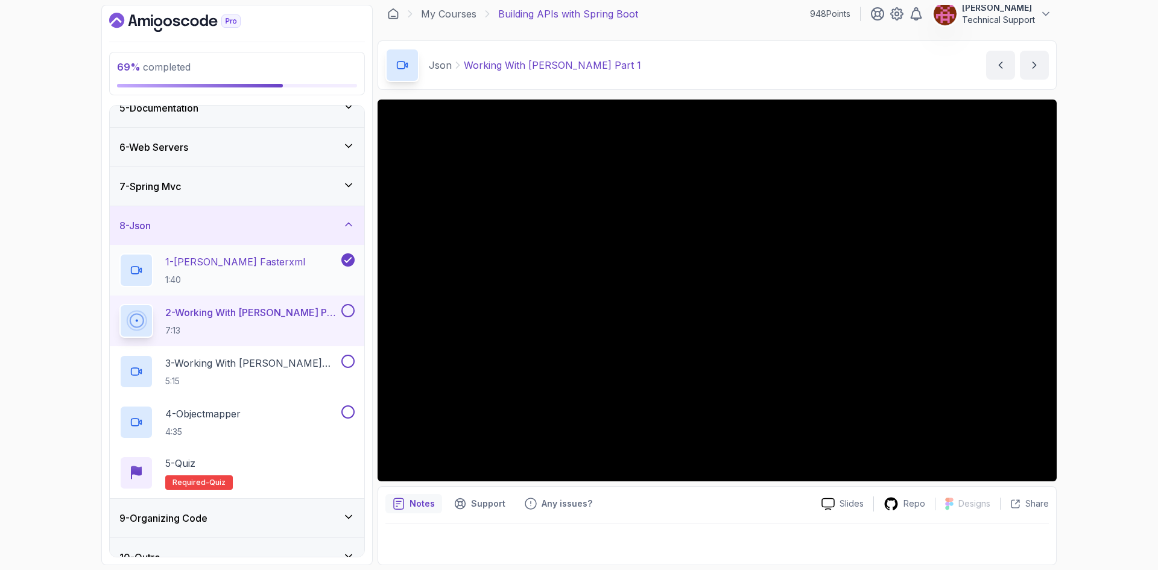
scroll to position [181, 0]
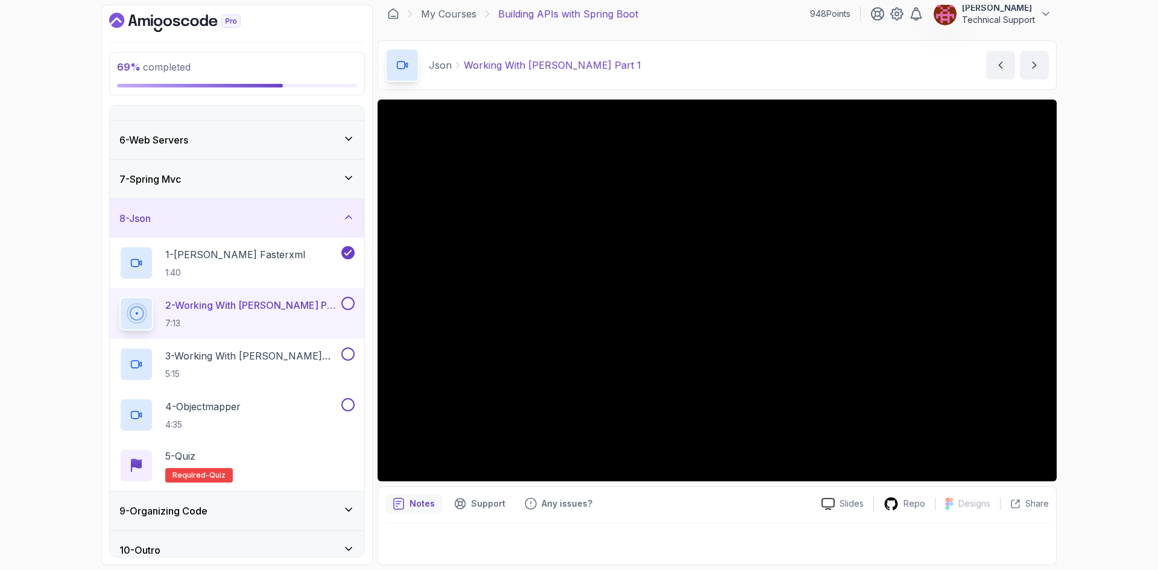
click at [1095, 354] on div "69 % completed 1 - Intro 2 - Api Crash Course 3 - Up And Running With Spring Bo…" at bounding box center [579, 285] width 1158 height 570
click at [1106, 353] on div "69 % completed 1 - Intro 2 - Api Crash Course 3 - Up And Running With Spring Bo…" at bounding box center [579, 285] width 1158 height 570
click at [1074, 302] on div "69 % completed 1 - Intro 2 - Api Crash Course 3 - Up And Running With Spring Bo…" at bounding box center [579, 285] width 1158 height 570
click at [1070, 307] on div "69 % completed 1 - Intro 2 - Api Crash Course 3 - Up And Running With Spring Bo…" at bounding box center [579, 285] width 1158 height 570
click at [1081, 321] on div "69 % completed 1 - Intro 2 - Api Crash Course 3 - Up And Running With Spring Bo…" at bounding box center [579, 285] width 1158 height 570
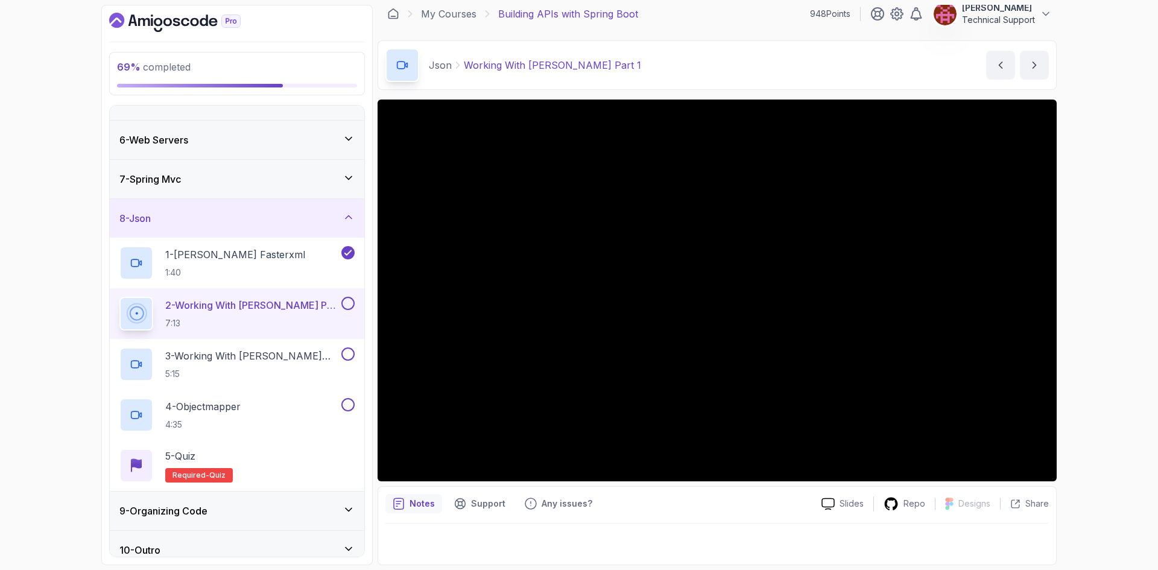
click at [1086, 314] on div "69 % completed 1 - Intro 2 - Api Crash Course 3 - Up And Running With Spring Bo…" at bounding box center [579, 285] width 1158 height 570
click at [1092, 309] on div "69 % completed 1 - Intro 2 - Api Crash Course 3 - Up And Running With Spring Bo…" at bounding box center [579, 285] width 1158 height 570
click at [1074, 323] on div "69 % completed 1 - Intro 2 - Api Crash Course 3 - Up And Running With Spring Bo…" at bounding box center [579, 285] width 1158 height 570
click at [1077, 335] on div "69 % completed 1 - Intro 2 - Api Crash Course 3 - Up And Running With Spring Bo…" at bounding box center [579, 285] width 1158 height 570
click at [1080, 335] on div "69 % completed 1 - Intro 2 - Api Crash Course 3 - Up And Running With Spring Bo…" at bounding box center [579, 285] width 1158 height 570
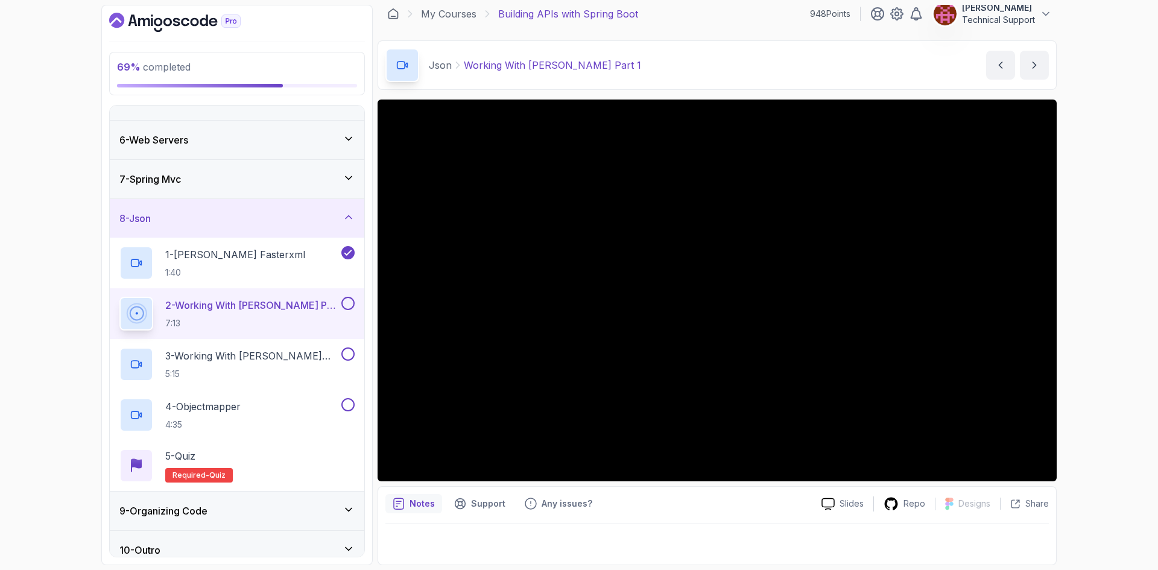
click at [1079, 319] on div "69 % completed 1 - Intro 2 - Api Crash Course 3 - Up And Running With Spring Bo…" at bounding box center [579, 285] width 1158 height 570
click at [1071, 317] on div "69 % completed 1 - Intro 2 - Api Crash Course 3 - Up And Running With Spring Bo…" at bounding box center [579, 285] width 1158 height 570
click at [1075, 301] on div "69 % completed 1 - Intro 2 - Api Crash Course 3 - Up And Running With Spring Bo…" at bounding box center [579, 285] width 1158 height 570
click at [1079, 305] on div "69 % completed 1 - Intro 2 - Api Crash Course 3 - Up And Running With Spring Bo…" at bounding box center [579, 285] width 1158 height 570
click at [1063, 311] on div "69 % completed 1 - Intro 2 - Api Crash Course 3 - Up And Running With Spring Bo…" at bounding box center [579, 285] width 1158 height 570
